Goal: Book appointment/travel/reservation

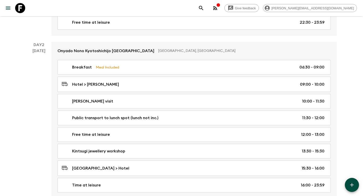
scroll to position [189, 0]
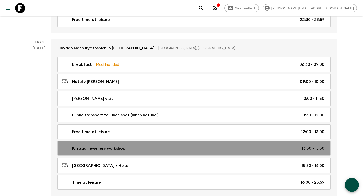
click at [146, 145] on div "Kintsugi jewellery workshop 13:30 - 15:30" at bounding box center [193, 148] width 262 height 6
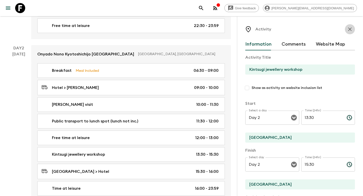
click at [348, 25] on button "button" at bounding box center [349, 29] width 10 height 10
